Goal: Task Accomplishment & Management: Complete application form

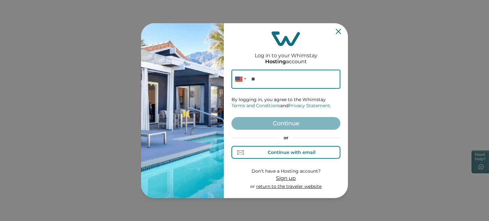
drag, startPoint x: 290, startPoint y: 159, endPoint x: 291, endPoint y: 147, distance: 11.5
click at [290, 159] on button "Continue with email" at bounding box center [285, 152] width 109 height 13
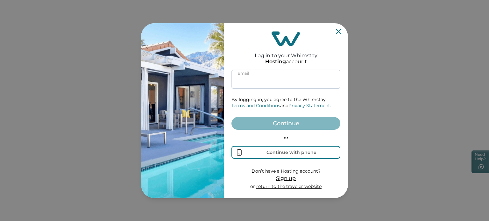
click at [286, 84] on input at bounding box center [285, 79] width 109 height 19
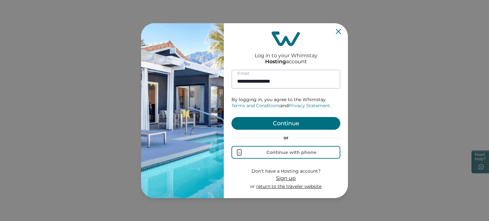
type input "**********"
click at [231, 117] on button "Continue" at bounding box center [285, 123] width 109 height 13
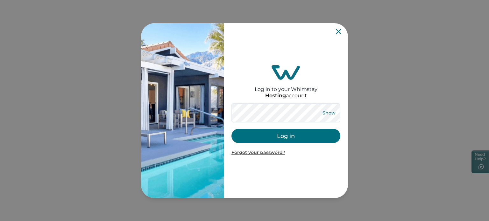
click at [324, 111] on button "Show" at bounding box center [328, 112] width 23 height 9
click at [313, 126] on div "Hide Log in Forgot your password?" at bounding box center [285, 129] width 109 height 52
click at [307, 131] on button "Log in" at bounding box center [285, 136] width 109 height 14
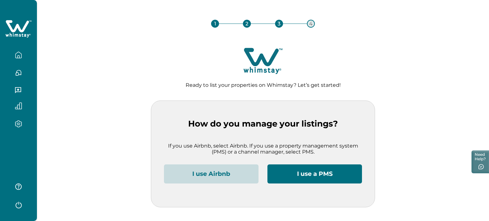
click at [223, 173] on button "I use Airbnb" at bounding box center [211, 173] width 94 height 19
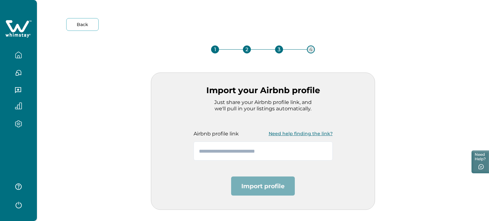
click at [272, 137] on button "Need help finding the link?" at bounding box center [300, 133] width 64 height 13
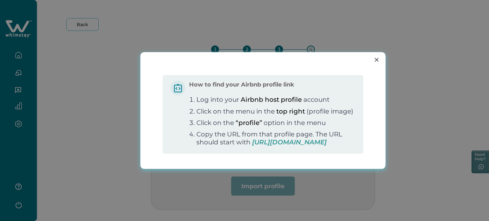
click at [116, 158] on div "How to find your Airbnb profile link Log into your Airbnb host profile account …" at bounding box center [244, 110] width 489 height 221
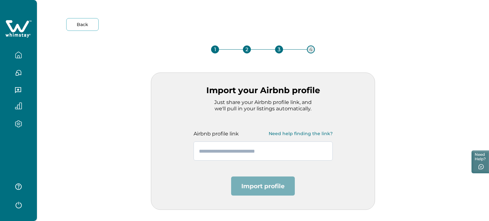
click at [243, 156] on input "text" at bounding box center [262, 151] width 139 height 19
paste input "**********"
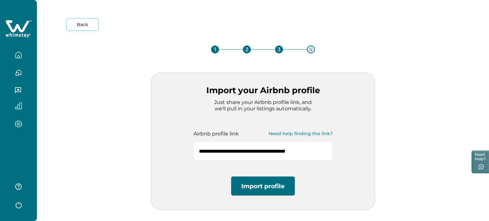
type input "**********"
click at [260, 180] on button "Import profile" at bounding box center [263, 186] width 64 height 19
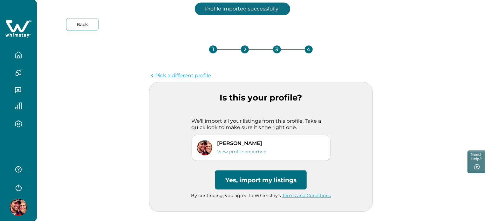
click at [260, 180] on button "Yes, import my listings" at bounding box center [261, 179] width 92 height 19
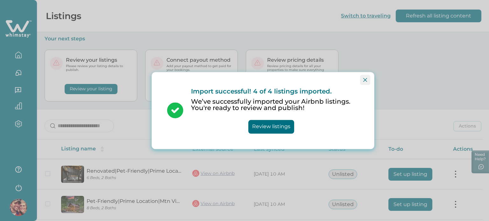
click at [368, 80] on button "Close" at bounding box center [365, 80] width 10 height 10
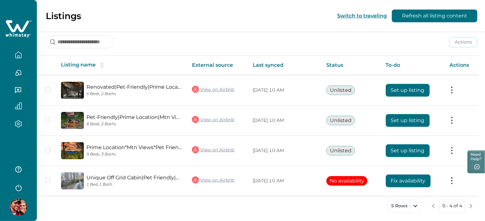
scroll to position [85, 0]
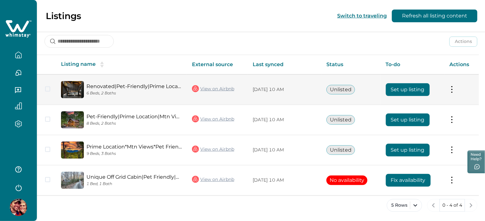
click at [406, 87] on button "Set up listing" at bounding box center [408, 89] width 44 height 13
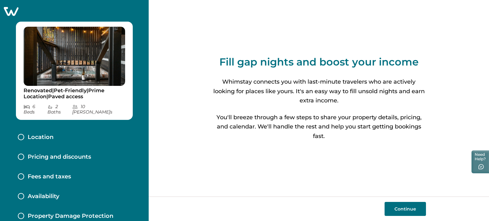
click at [413, 207] on button "Continue" at bounding box center [404, 209] width 41 height 14
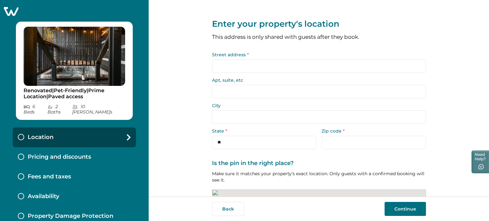
click at [276, 62] on input "Street address *" at bounding box center [319, 65] width 214 height 13
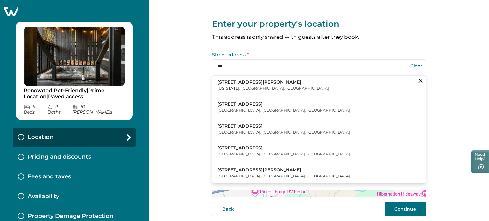
click at [274, 79] on button "[STREET_ADDRESS][PERSON_NAME][US_STATE]" at bounding box center [318, 85] width 213 height 19
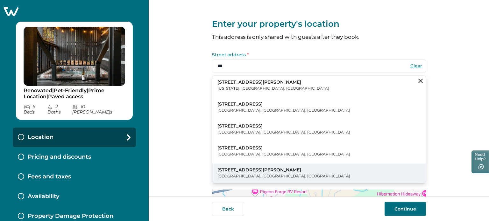
type input "**********"
type input "********"
select select "**"
type input "*****"
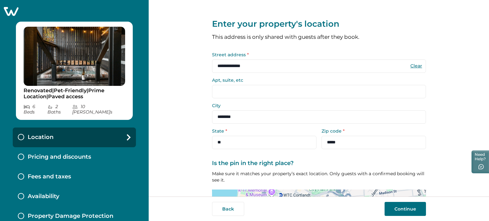
click at [405, 208] on button "Continue" at bounding box center [404, 209] width 41 height 14
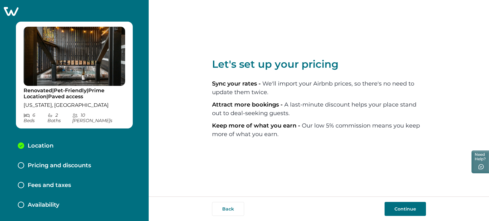
click at [399, 203] on button "Continue" at bounding box center [404, 209] width 41 height 14
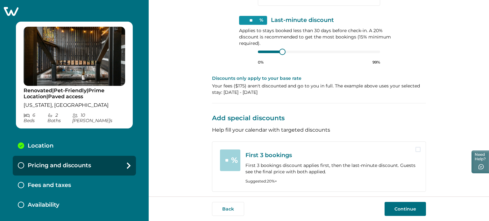
scroll to position [239, 0]
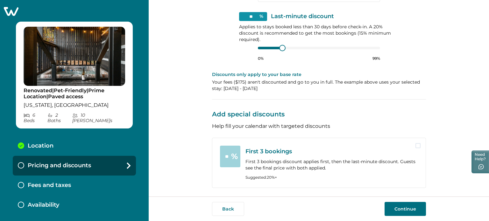
click at [398, 212] on button "Continue" at bounding box center [404, 209] width 41 height 14
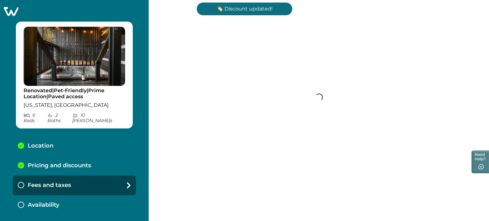
scroll to position [113, 0]
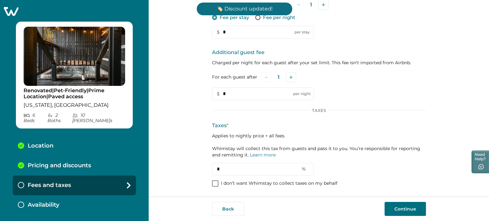
click at [233, 184] on p "I don’t want Whimstay to collect taxes on my behalf" at bounding box center [279, 183] width 116 height 6
click at [396, 211] on button "Continue" at bounding box center [404, 209] width 41 height 14
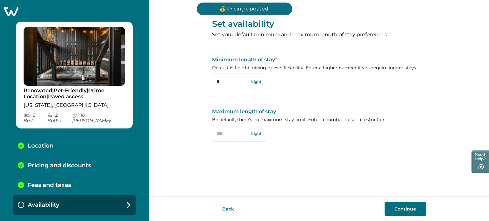
click at [240, 137] on input "text" at bounding box center [239, 133] width 54 height 17
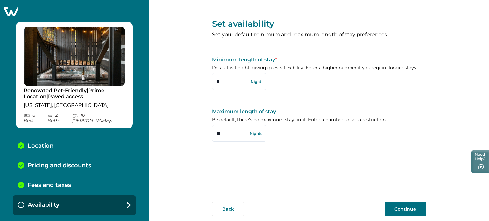
type input "**"
click at [400, 209] on button "Continue" at bounding box center [404, 209] width 41 height 14
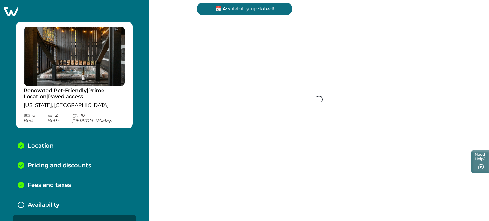
scroll to position [8, 0]
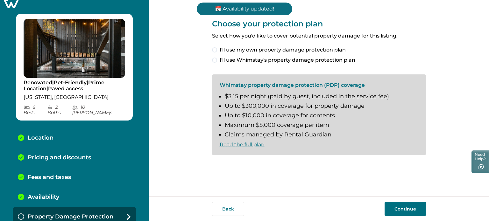
click at [249, 50] on span "I'll use my own property damage protection plan" at bounding box center [282, 50] width 126 height 8
click at [392, 210] on button "Continue" at bounding box center [404, 209] width 41 height 14
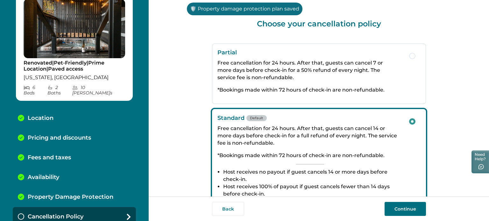
scroll to position [151, 0]
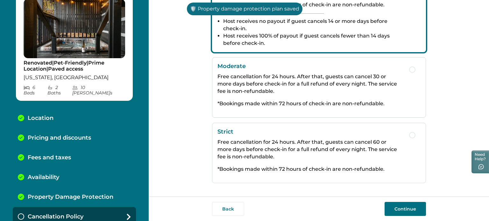
click at [415, 210] on button "Continue" at bounding box center [404, 209] width 41 height 14
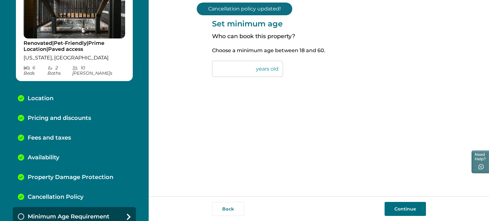
drag, startPoint x: 233, startPoint y: 72, endPoint x: 186, endPoint y: 72, distance: 47.1
click at [186, 72] on div "Set minimum age Who can book this property? Choose a minimum age between [DEMOG…" at bounding box center [319, 98] width 340 height 197
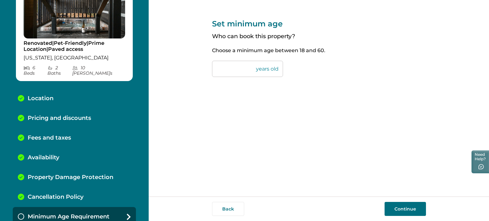
type input "**"
click at [395, 204] on button "Continue" at bounding box center [404, 209] width 41 height 14
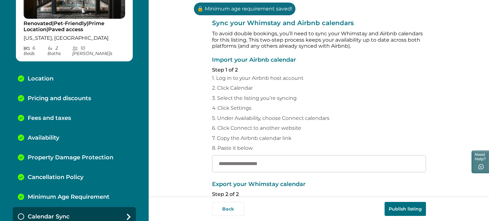
scroll to position [122, 0]
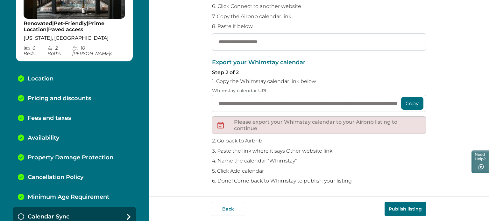
click at [255, 35] on input "text" at bounding box center [319, 41] width 214 height 17
paste input "**********"
type input "**********"
click at [394, 206] on button "Publish listing" at bounding box center [404, 209] width 41 height 14
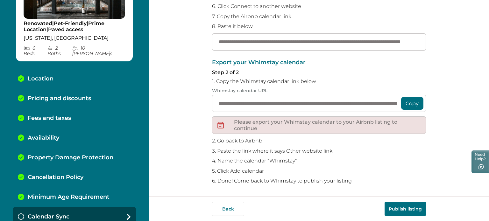
scroll to position [0, 0]
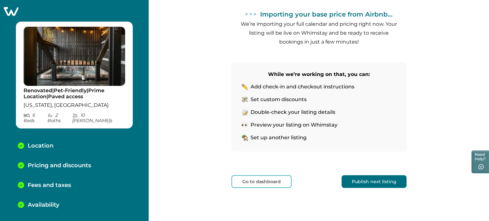
click at [18, 12] on div at bounding box center [74, 11] width 149 height 9
click at [11, 12] on icon at bounding box center [11, 11] width 16 height 10
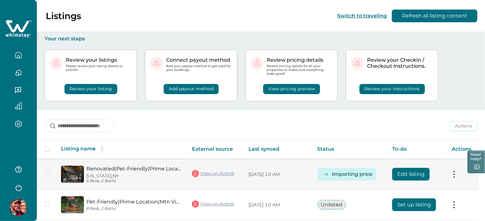
click at [398, 174] on button "Edit listing" at bounding box center [412, 174] width 38 height 13
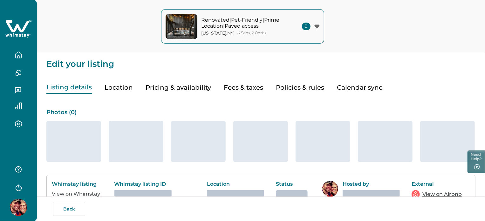
click at [237, 87] on button "Fees & taxes" at bounding box center [243, 87] width 39 height 13
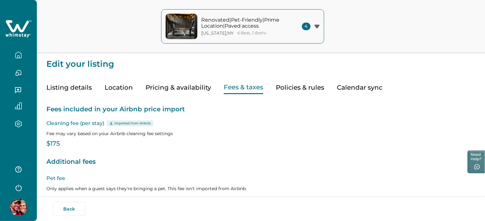
click at [298, 83] on button "Policies & rules" at bounding box center [300, 87] width 48 height 13
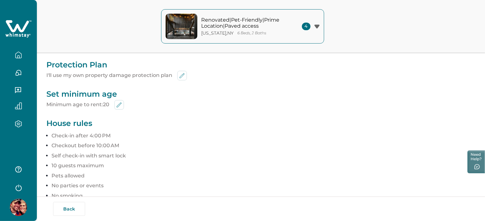
scroll to position [286, 0]
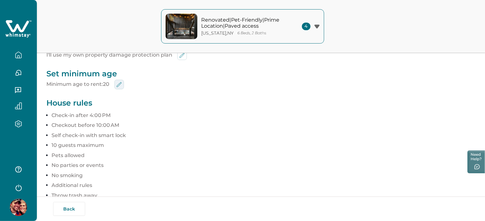
click at [122, 85] on icon "edit-min-age" at bounding box center [119, 85] width 8 height 8
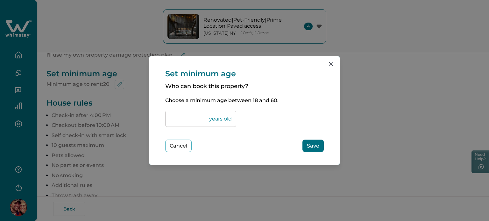
click at [153, 107] on div "Set minimum age Who can book this property? Choose a minimum age between [DEMOG…" at bounding box center [244, 110] width 190 height 108
type input "**"
click at [313, 149] on button "Save" at bounding box center [312, 146] width 21 height 12
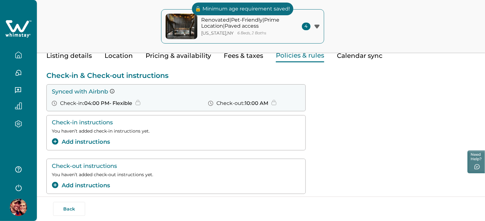
scroll to position [0, 0]
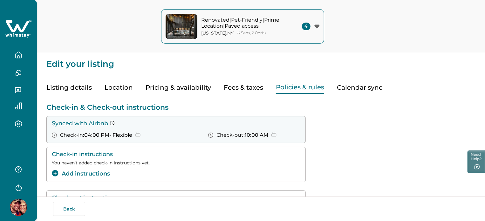
click at [398, 148] on div "Check-in instructions You haven’t added check-in instructions yet. Add instruct…" at bounding box center [260, 164] width 429 height 35
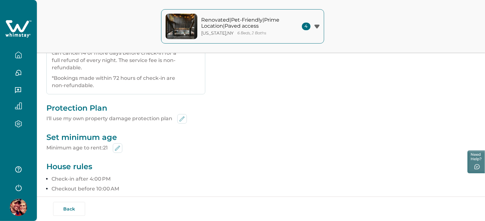
scroll to position [318, 0]
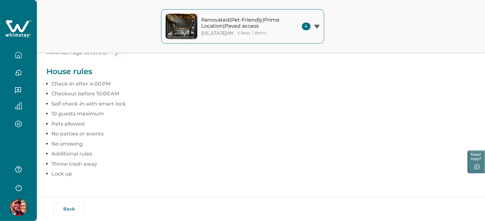
click at [20, 52] on icon "button" at bounding box center [18, 55] width 7 height 7
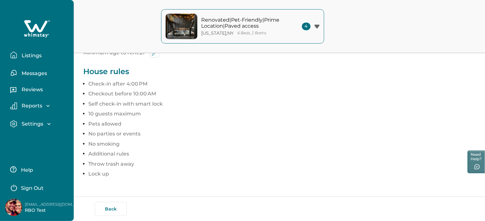
click at [20, 52] on button "Listings" at bounding box center [39, 55] width 59 height 13
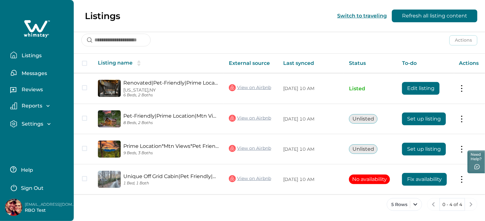
scroll to position [85, 0]
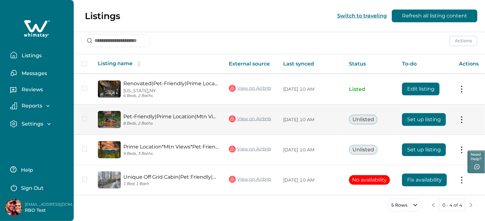
click at [413, 118] on button "Set up listing" at bounding box center [424, 119] width 44 height 13
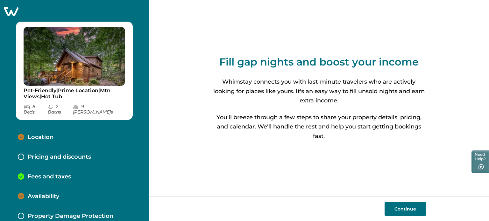
click at [399, 205] on button "Continue" at bounding box center [404, 209] width 41 height 14
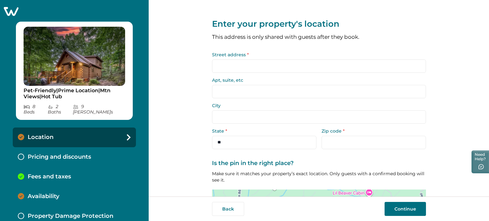
click at [285, 70] on input "Street address *" at bounding box center [319, 65] width 214 height 13
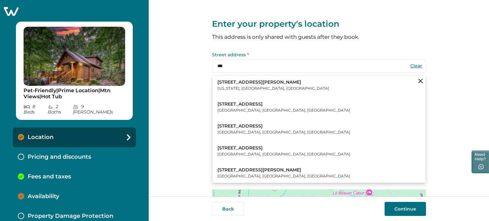
click at [296, 92] on button "[STREET_ADDRESS][PERSON_NAME][US_STATE]" at bounding box center [318, 85] width 213 height 19
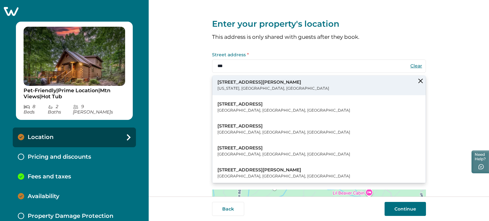
type input "**********"
type input "********"
select select "**"
type input "*****"
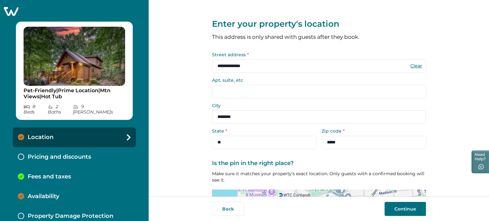
click at [393, 211] on button "Continue" at bounding box center [404, 209] width 41 height 14
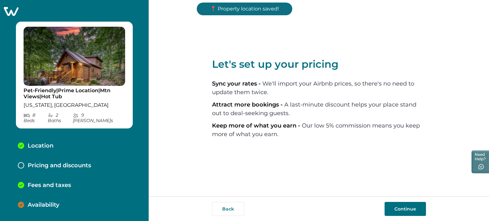
click at [393, 210] on button "Continue" at bounding box center [404, 209] width 41 height 14
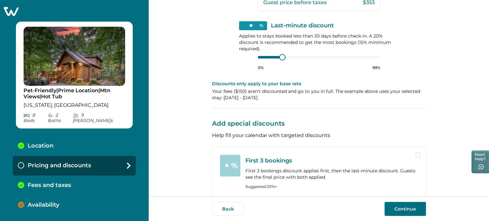
scroll to position [249, 0]
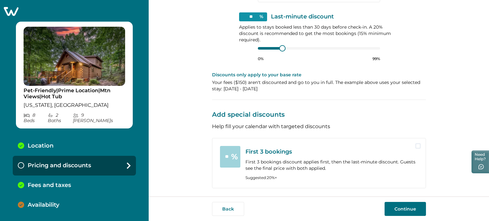
click at [405, 211] on button "Continue" at bounding box center [404, 209] width 41 height 14
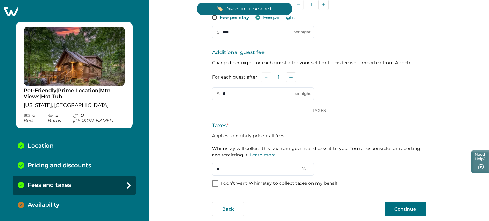
click at [256, 184] on p "I don’t want Whimstay to collect taxes on my behalf" at bounding box center [279, 183] width 116 height 6
click at [247, 178] on div "Additional Fees Pet fee Only applies when a guest says they're bringing a pet. …" at bounding box center [319, 75] width 214 height 226
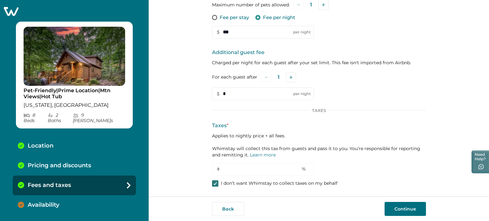
click at [212, 180] on span at bounding box center [215, 183] width 6 height 6
drag, startPoint x: 220, startPoint y: 167, endPoint x: 178, endPoint y: 164, distance: 42.1
click at [178, 164] on div "Set up your fees and taxes Cleaning fee (per stay) Imported from Airbnb Fee may…" at bounding box center [319, 98] width 340 height 197
type input "*"
click at [404, 207] on button "Continue" at bounding box center [404, 209] width 41 height 14
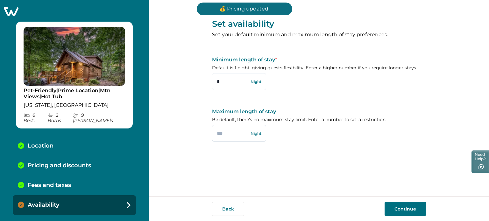
click at [225, 138] on input "text" at bounding box center [239, 133] width 54 height 17
type input "**"
click at [397, 199] on div "Back Continue" at bounding box center [319, 209] width 340 height 24
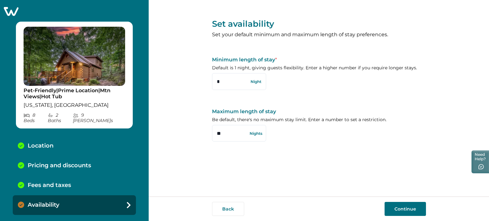
click at [10, 15] on icon at bounding box center [11, 11] width 16 height 10
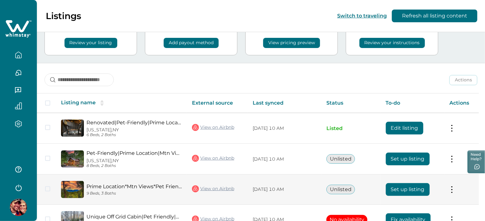
scroll to position [86, 0]
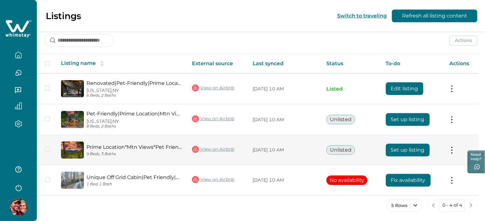
click at [400, 149] on button "Set up listing" at bounding box center [408, 150] width 44 height 13
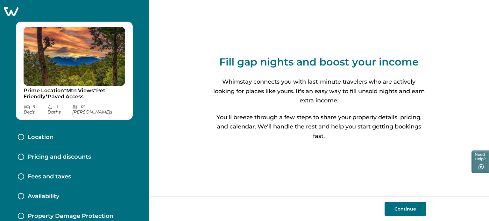
click at [420, 204] on button "Continue" at bounding box center [404, 209] width 41 height 14
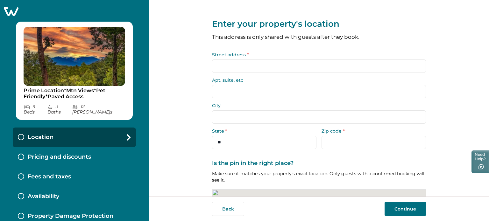
click at [251, 67] on input "Street address *" at bounding box center [319, 65] width 214 height 13
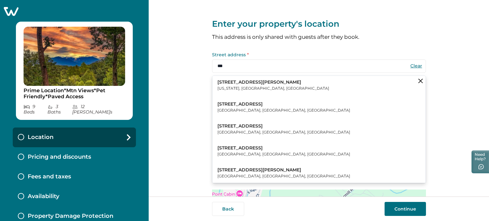
click at [256, 84] on p "[STREET_ADDRESS][PERSON_NAME]" at bounding box center [273, 82] width 112 height 6
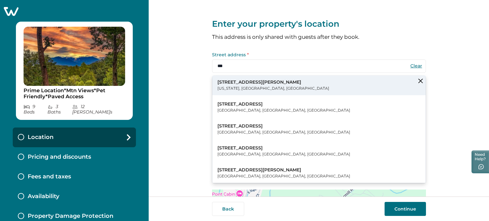
type input "**********"
type input "********"
select select "**"
type input "*****"
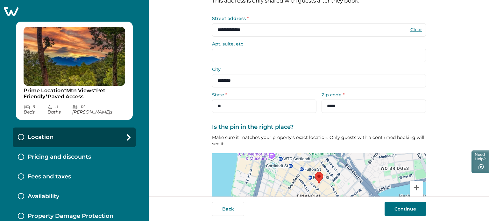
scroll to position [81, 0]
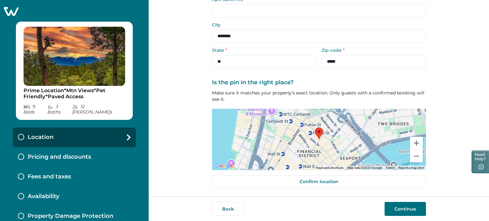
click at [414, 211] on button "Continue" at bounding box center [404, 209] width 41 height 14
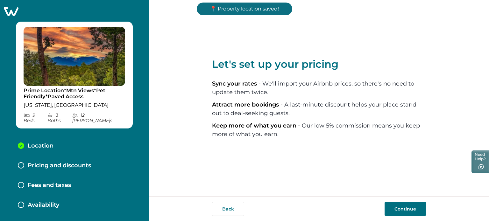
click at [415, 215] on button "Continue" at bounding box center [404, 209] width 41 height 14
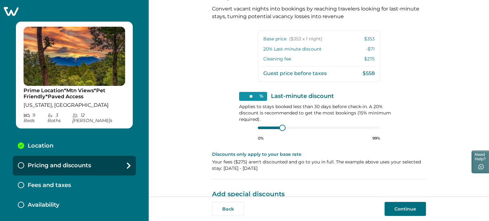
scroll to position [239, 0]
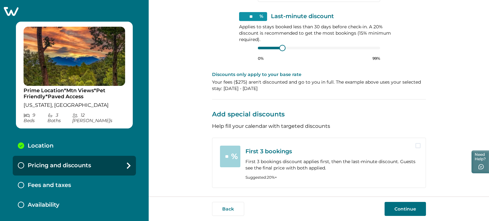
click at [400, 206] on button "Continue" at bounding box center [404, 209] width 41 height 14
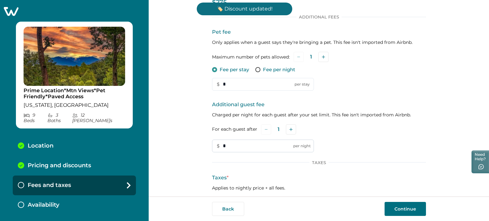
scroll to position [18, 0]
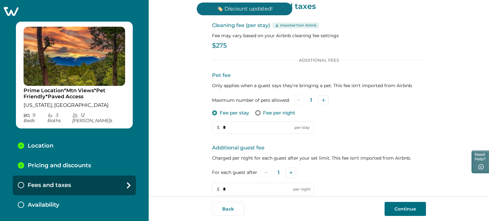
drag, startPoint x: 226, startPoint y: 122, endPoint x: 204, endPoint y: 124, distance: 21.7
click at [204, 124] on div "Set up your fees and taxes Cleaning fee (per stay) Imported from Airbnb Fee may…" at bounding box center [319, 98] width 340 height 197
type input "**"
drag, startPoint x: 221, startPoint y: 191, endPoint x: 198, endPoint y: 184, distance: 24.1
click at [198, 184] on div "Set up your fees and taxes Cleaning fee (per stay) Imported from Airbnb Fee may…" at bounding box center [319, 98] width 340 height 197
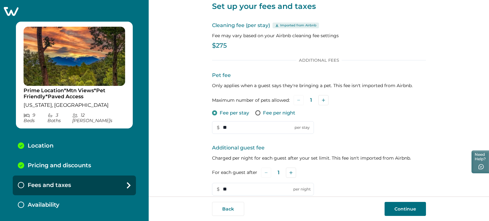
scroll to position [113, 0]
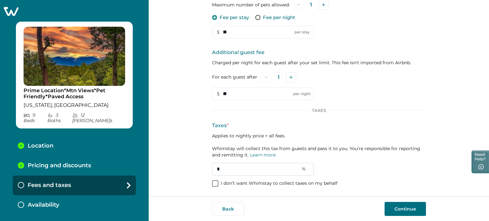
type input "**"
drag, startPoint x: 234, startPoint y: 167, endPoint x: 198, endPoint y: 176, distance: 37.0
click at [201, 168] on div "Set up your fees and taxes Cleaning fee (per stay) Imported from Airbnb Fee may…" at bounding box center [319, 98] width 340 height 197
type input "*"
click at [389, 212] on button "Continue" at bounding box center [404, 209] width 41 height 14
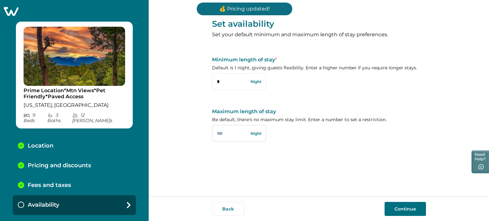
click at [229, 135] on input "text" at bounding box center [239, 133] width 54 height 17
type input "**"
click at [412, 207] on button "Continue" at bounding box center [404, 209] width 41 height 14
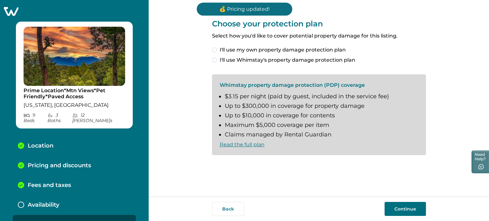
scroll to position [8, 0]
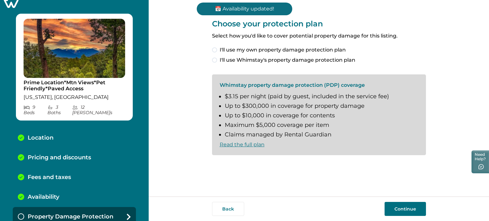
click at [255, 46] on span "I'll use my own property damage protection plan" at bounding box center [282, 50] width 126 height 8
click at [400, 211] on button "Continue" at bounding box center [404, 209] width 41 height 14
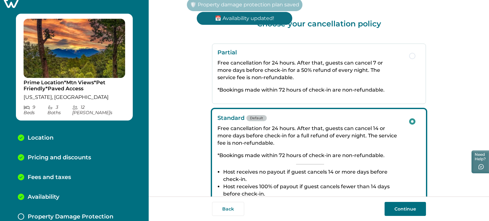
scroll to position [28, 0]
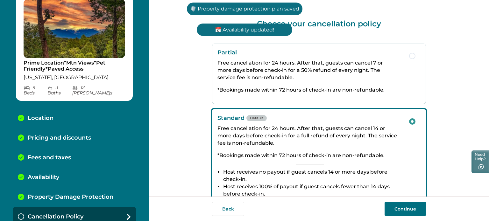
click at [397, 209] on button "Continue" at bounding box center [404, 209] width 41 height 14
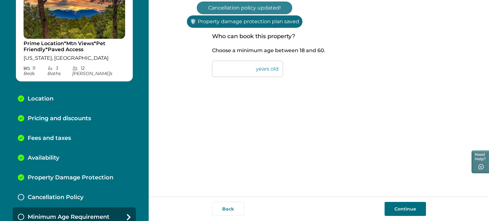
scroll to position [47, 0]
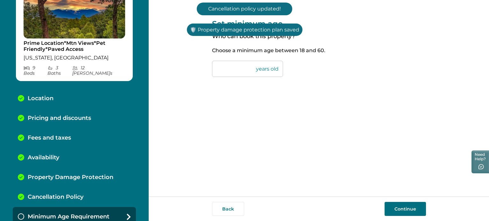
click at [396, 207] on button "Continue" at bounding box center [404, 209] width 41 height 14
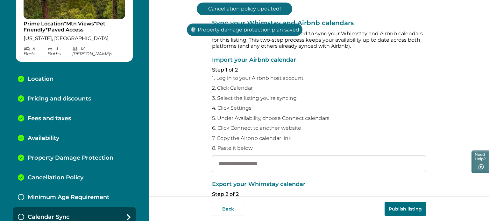
scroll to position [67, 0]
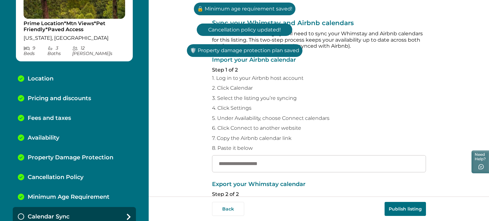
click at [99, 187] on div "Minimum Age Requirement" at bounding box center [74, 197] width 123 height 20
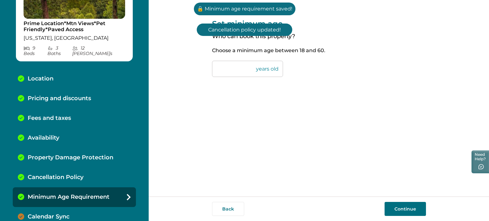
drag, startPoint x: 222, startPoint y: 74, endPoint x: 201, endPoint y: 73, distance: 21.0
click at [201, 73] on div "Set minimum age Who can book this property? Choose a minimum age between [DEMOG…" at bounding box center [319, 98] width 340 height 197
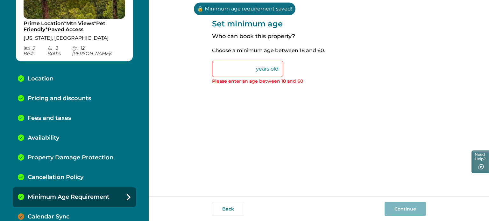
type input "*"
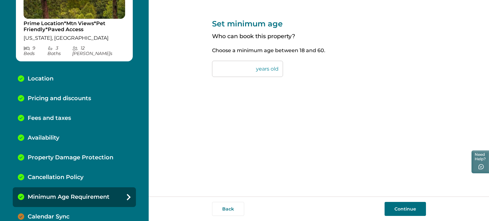
type input "**"
click at [397, 212] on button "Continue" at bounding box center [404, 209] width 41 height 14
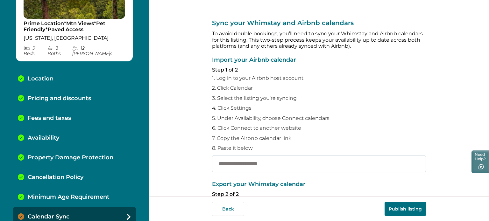
click at [272, 165] on input "text" at bounding box center [319, 163] width 214 height 17
paste input "**********"
type input "**********"
click at [416, 214] on button "Publish listing" at bounding box center [404, 209] width 41 height 14
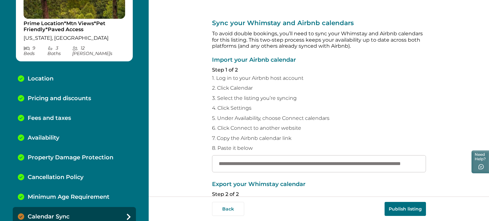
scroll to position [0, 0]
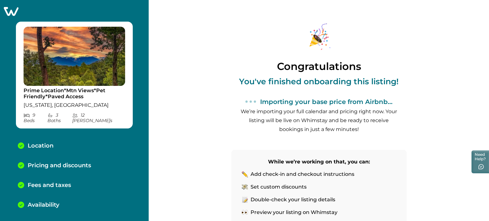
click at [17, 10] on icon at bounding box center [11, 11] width 16 height 10
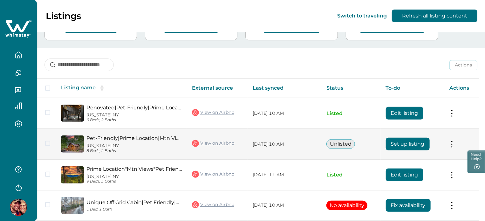
scroll to position [86, 0]
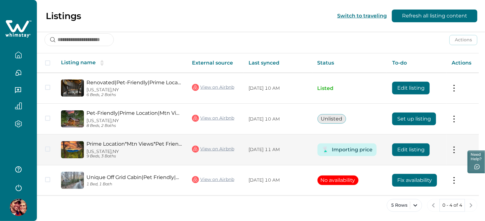
click at [410, 148] on button "Edit listing" at bounding box center [412, 149] width 38 height 13
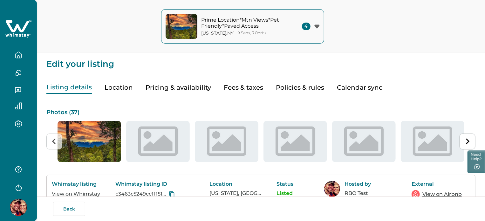
click at [235, 90] on button "Fees & taxes" at bounding box center [243, 87] width 39 height 13
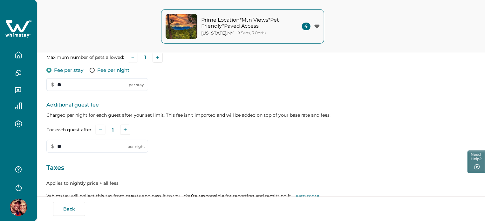
scroll to position [18, 0]
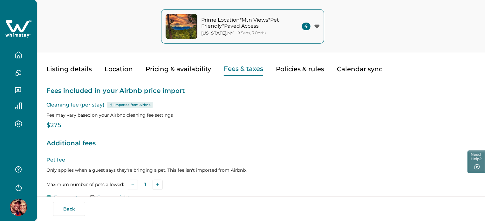
click at [20, 57] on icon "button" at bounding box center [18, 55] width 7 height 7
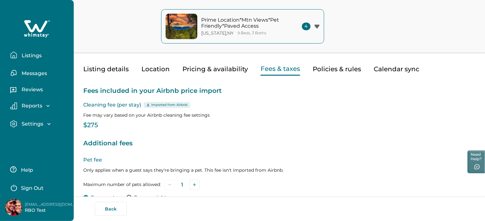
click at [20, 57] on p "Listings" at bounding box center [31, 55] width 22 height 6
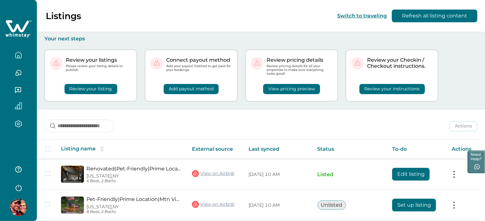
click at [308, 90] on button "View pricing preview" at bounding box center [291, 89] width 57 height 10
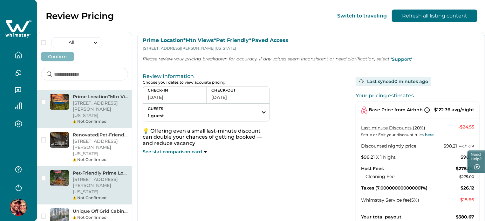
click at [113, 177] on p "[STREET_ADDRESS][PERSON_NAME][US_STATE]" at bounding box center [100, 186] width 55 height 19
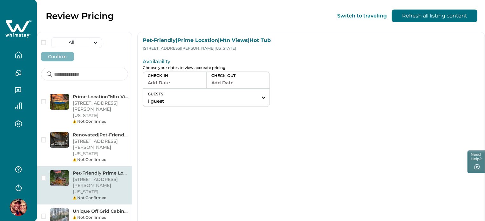
click at [202, 85] on button "Add Date" at bounding box center [175, 82] width 54 height 9
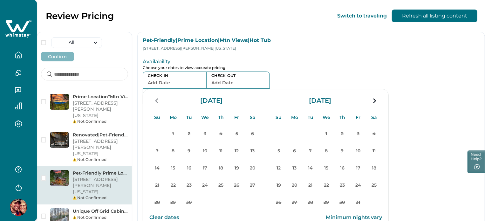
click at [22, 60] on button "button" at bounding box center [18, 55] width 27 height 13
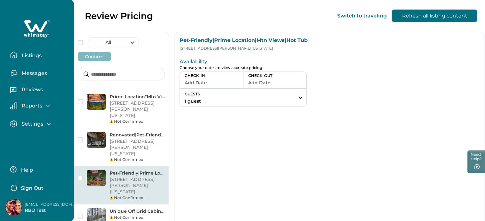
click at [22, 60] on button "Listings" at bounding box center [39, 55] width 59 height 13
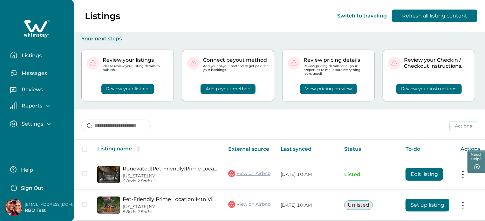
click at [136, 85] on button "Review your listing" at bounding box center [127, 89] width 53 height 10
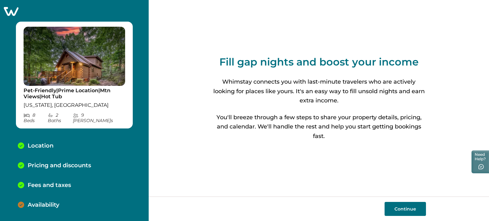
click at [5, 9] on icon at bounding box center [11, 11] width 15 height 9
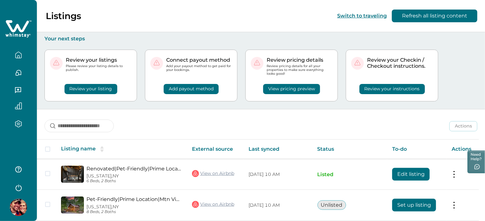
click at [87, 92] on button "Review your listing" at bounding box center [91, 89] width 53 height 10
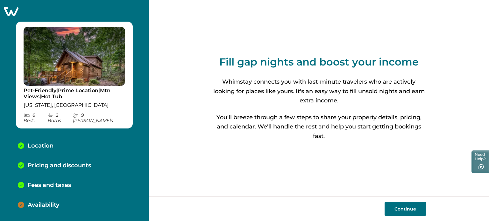
click at [11, 10] on icon at bounding box center [11, 11] width 16 height 10
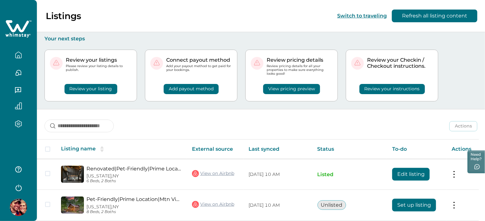
click at [285, 91] on button "View pricing preview" at bounding box center [291, 89] width 57 height 10
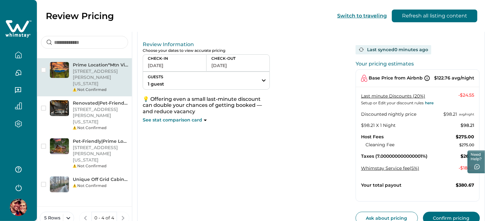
scroll to position [44, 0]
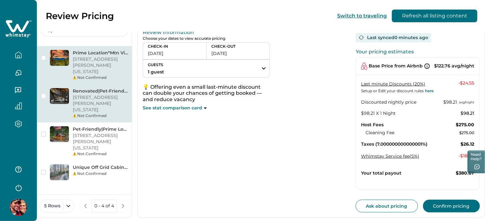
click at [89, 94] on p "[STREET_ADDRESS][PERSON_NAME][US_STATE]" at bounding box center [100, 103] width 55 height 19
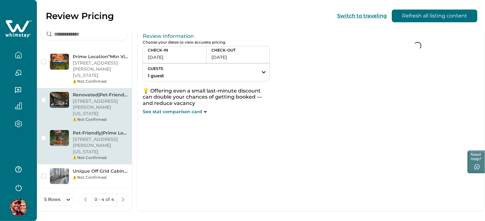
scroll to position [44, 0]
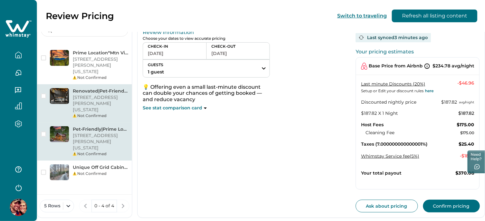
click at [99, 133] on p "[STREET_ADDRESS][PERSON_NAME][US_STATE]" at bounding box center [100, 142] width 55 height 19
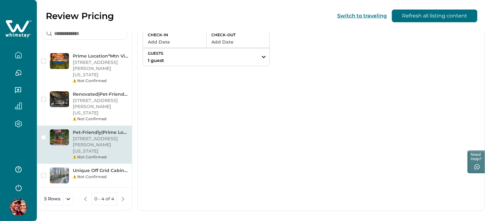
scroll to position [25, 0]
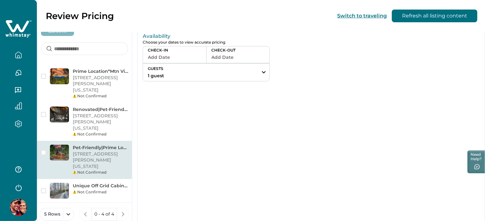
click at [202, 58] on button "Add Date" at bounding box center [175, 57] width 54 height 9
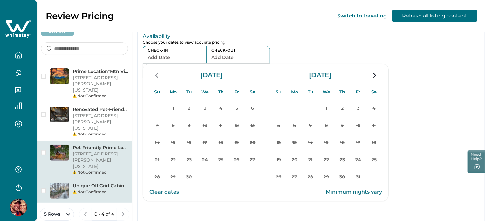
click at [128, 183] on p "Unique Off Grid Cabin|Pet Friendly|Secluded" at bounding box center [100, 186] width 55 height 6
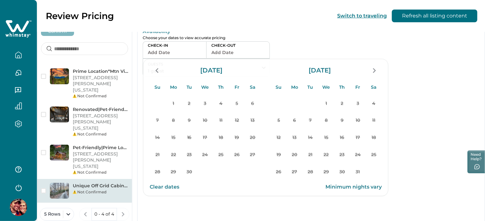
scroll to position [24, 0]
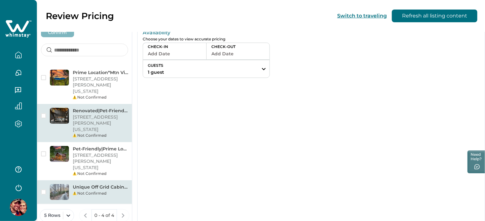
click at [128, 108] on p "Renovated|Pet-Friendly|Prime Location|Paved access" at bounding box center [100, 111] width 55 height 6
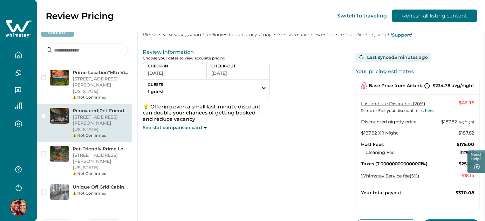
scroll to position [44, 0]
